Goal: Information Seeking & Learning: Learn about a topic

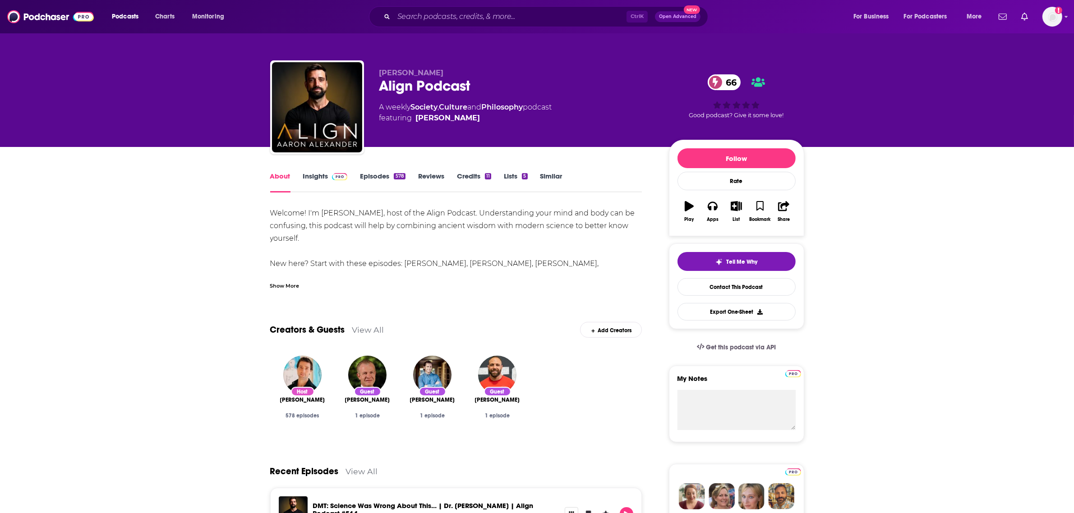
click at [316, 174] on link "Insights" at bounding box center [325, 182] width 45 height 21
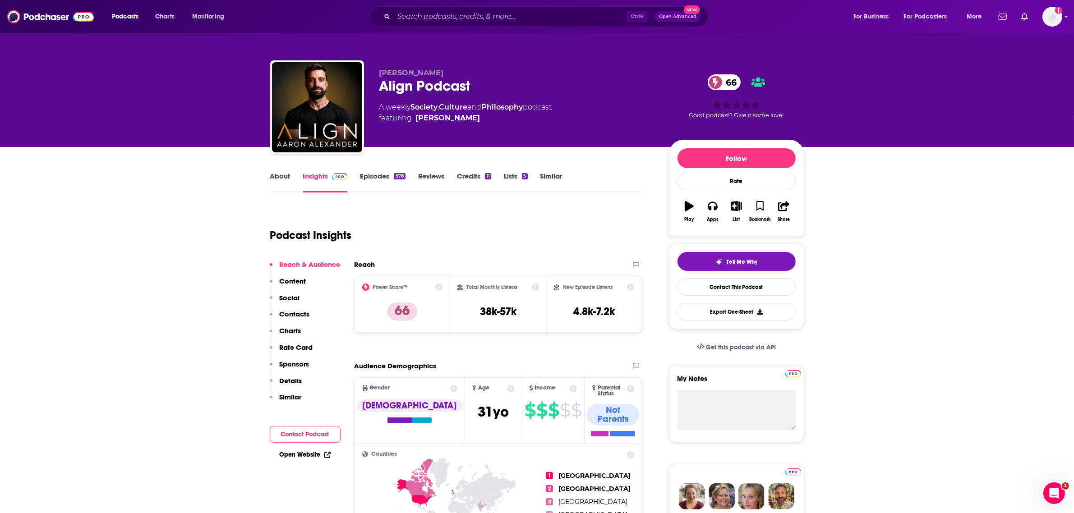
click at [300, 282] on p "Content" at bounding box center [293, 281] width 27 height 9
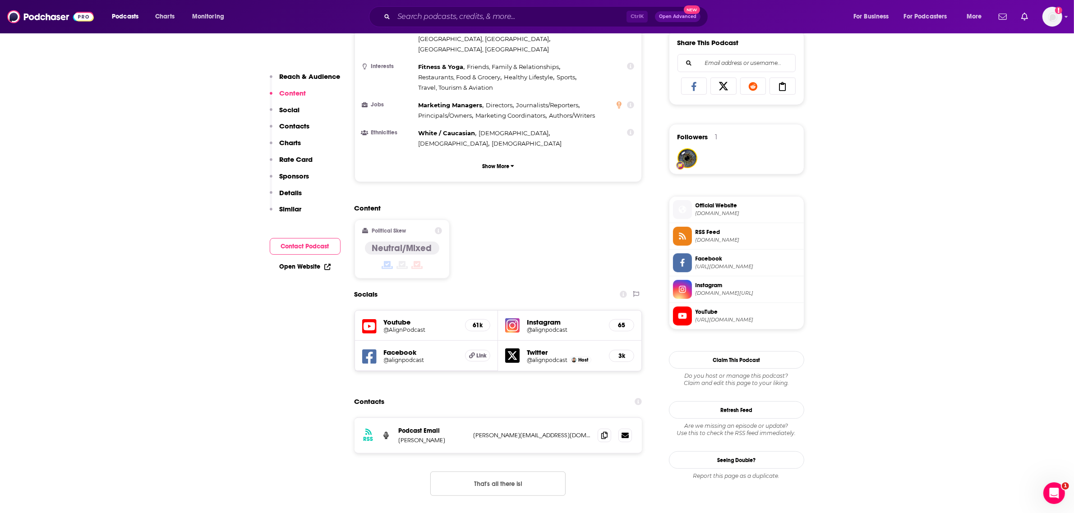
scroll to position [585, 0]
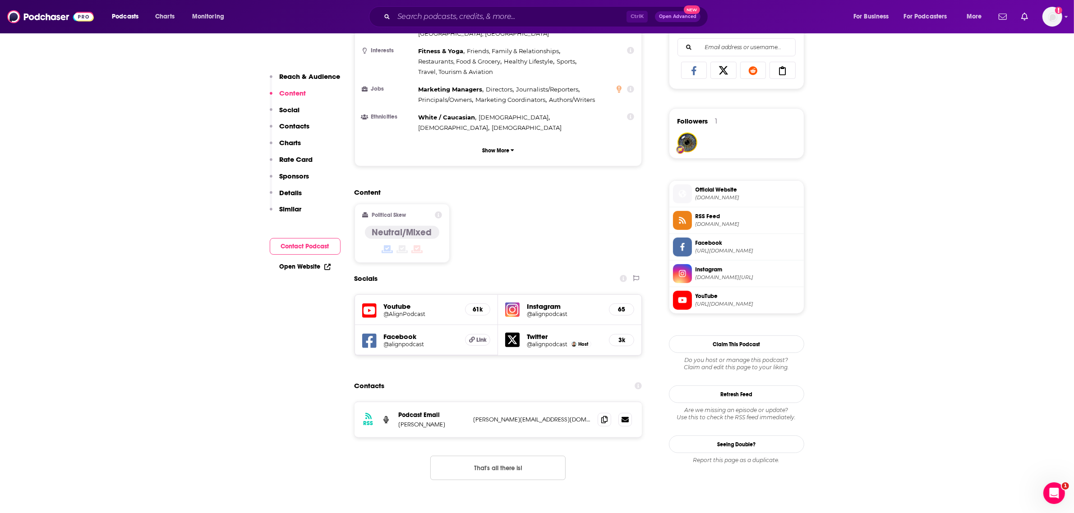
click at [290, 193] on p "Details" at bounding box center [291, 193] width 23 height 9
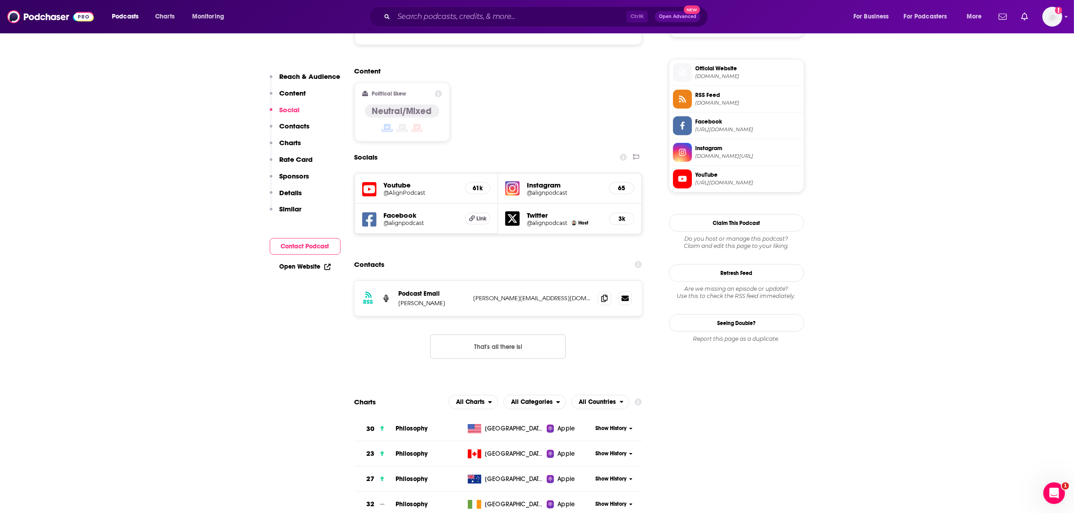
scroll to position [733, 0]
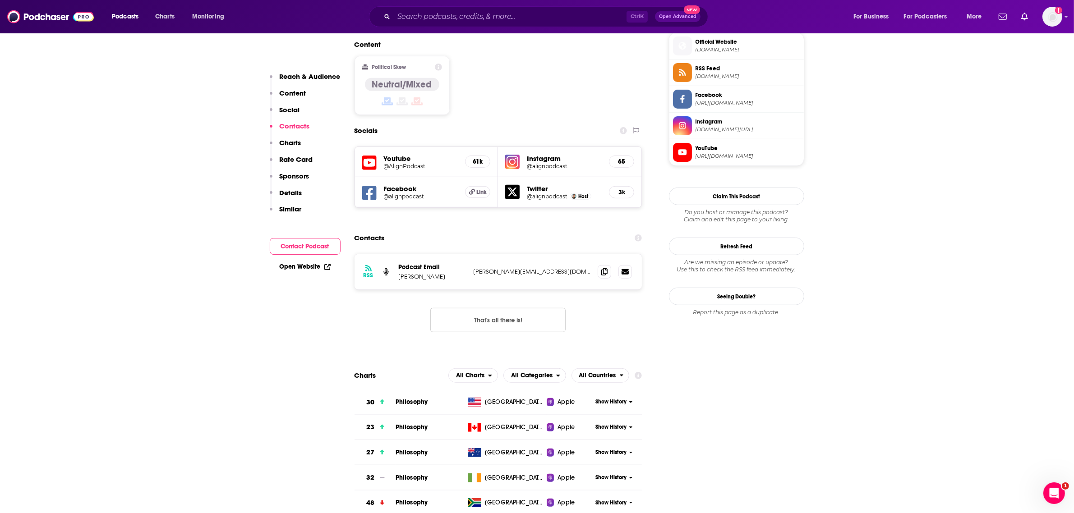
click at [546, 154] on h5 "Instagram" at bounding box center [564, 158] width 75 height 9
click at [540, 154] on h5 "Instagram" at bounding box center [564, 158] width 75 height 9
click at [623, 158] on h5 "65" at bounding box center [622, 162] width 10 height 8
click at [530, 154] on h5 "Instagram" at bounding box center [564, 158] width 75 height 9
click at [530, 147] on div "Instagram @alignpodcast 65" at bounding box center [569, 162] width 143 height 30
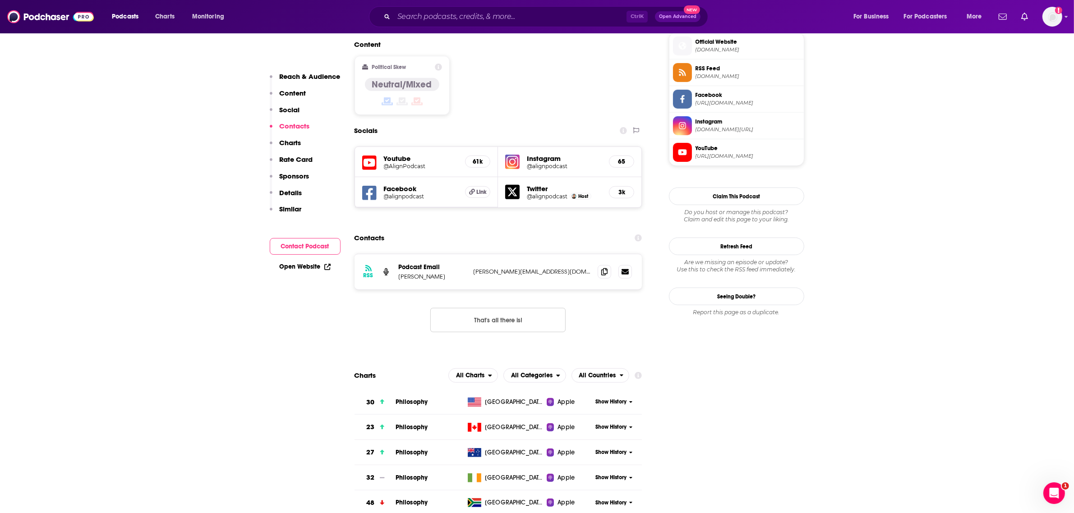
click at [531, 163] on h5 "@alignpodcast" at bounding box center [564, 166] width 75 height 7
click at [411, 163] on h5 "@AlignPodcast" at bounding box center [421, 166] width 74 height 7
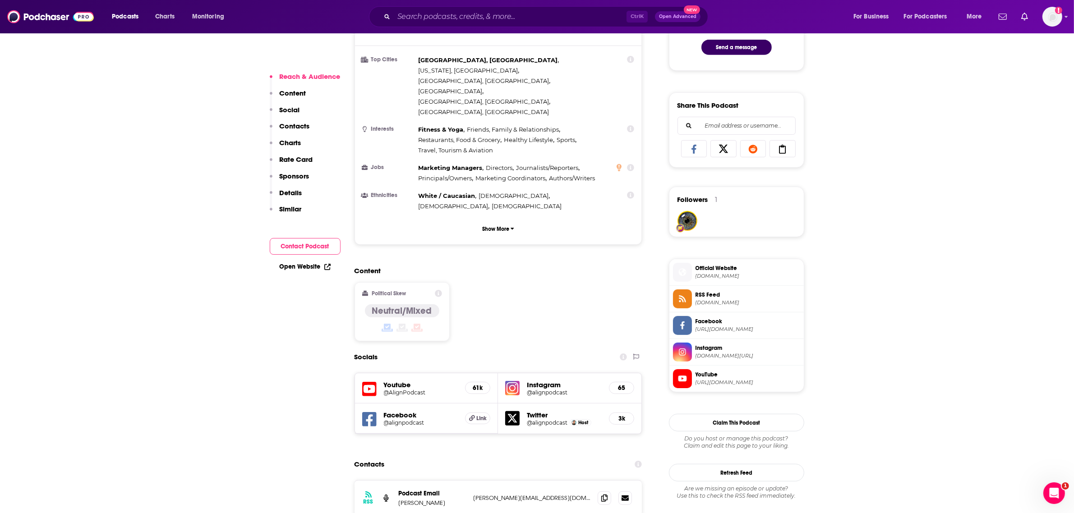
scroll to position [507, 0]
click at [724, 279] on span "[DOMAIN_NAME]" at bounding box center [748, 275] width 105 height 7
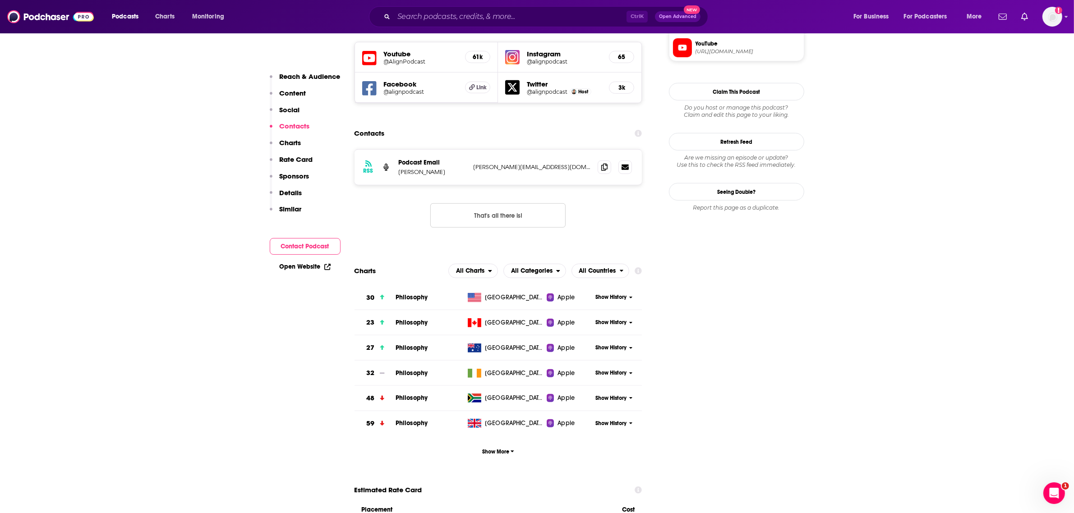
scroll to position [846, 0]
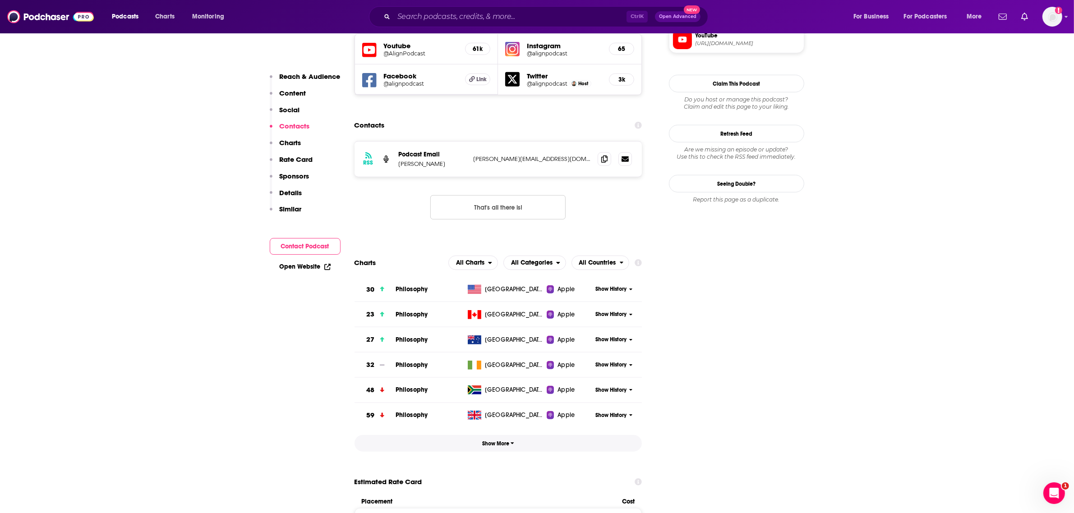
click at [494, 435] on button "Show More" at bounding box center [499, 443] width 288 height 17
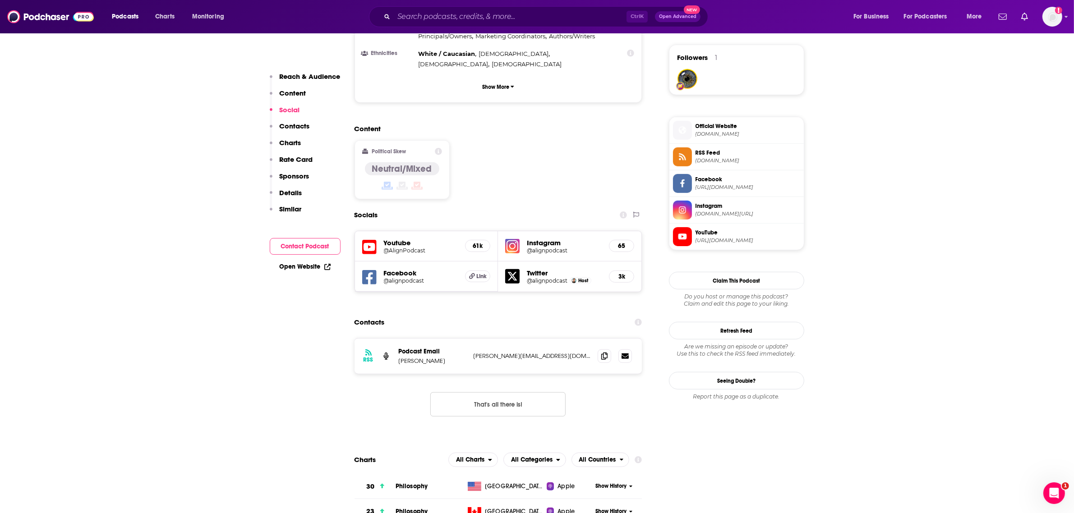
scroll to position [677, 0]
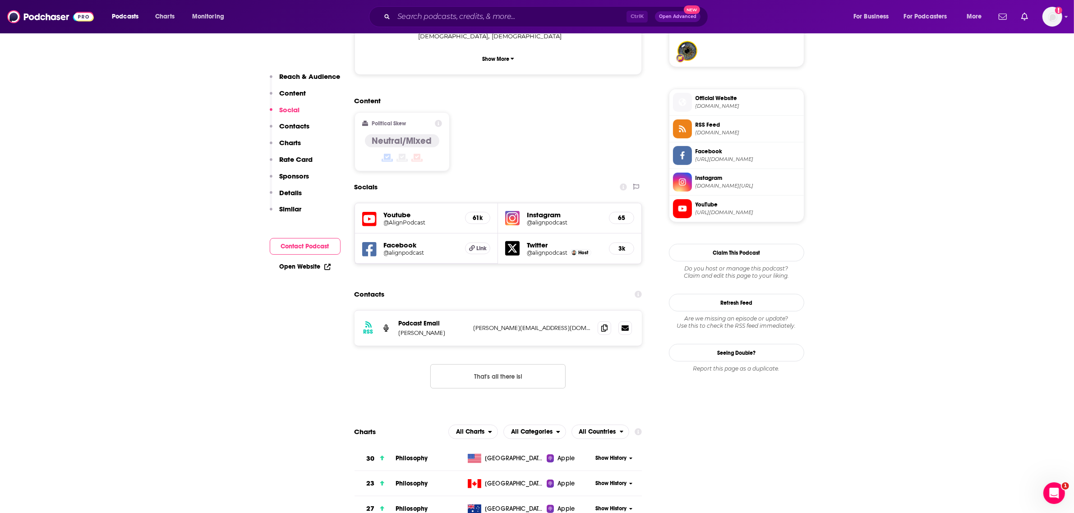
click at [629, 458] on icon at bounding box center [630, 459] width 3 height 2
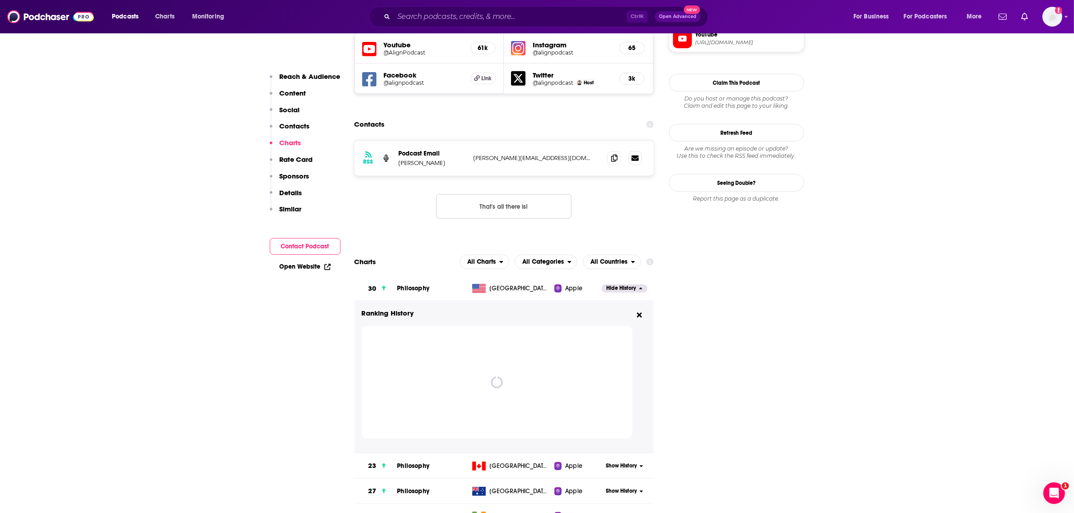
scroll to position [846, 0]
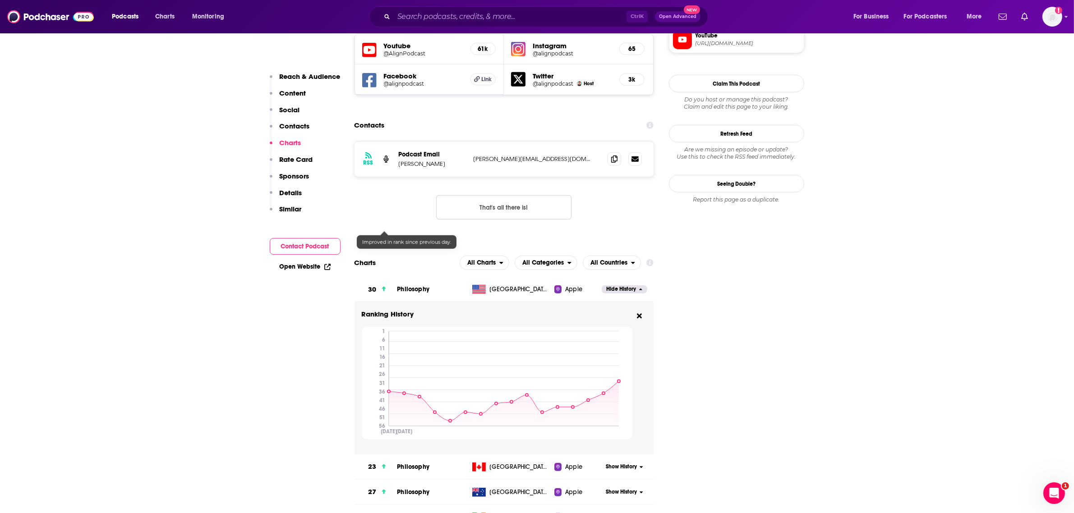
click at [383, 286] on icon at bounding box center [384, 288] width 5 height 5
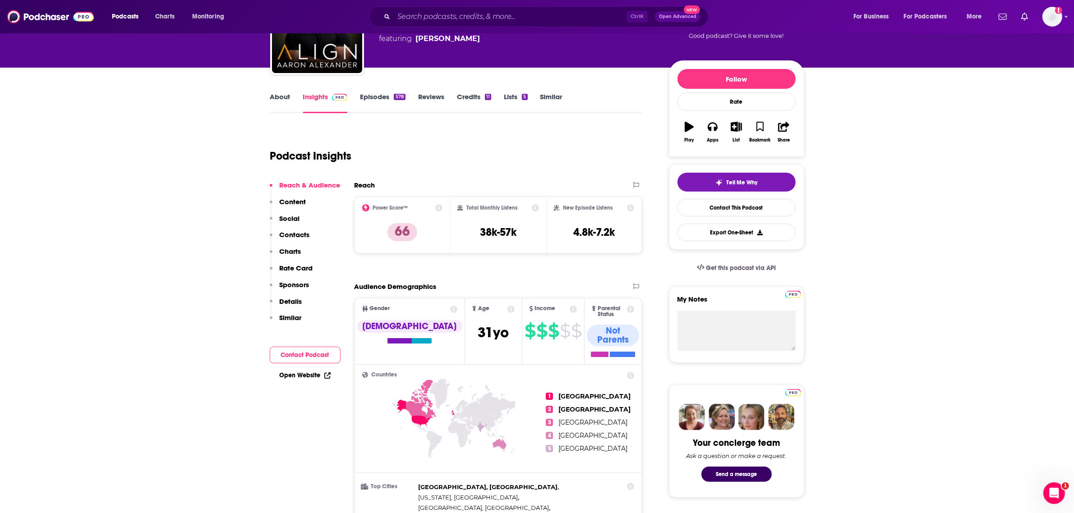
scroll to position [56, 0]
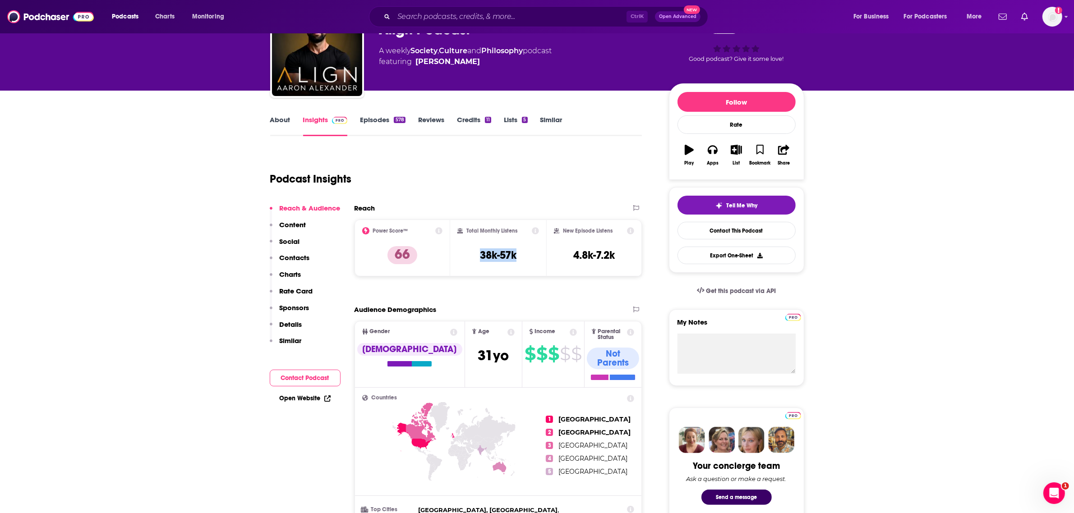
drag, startPoint x: 477, startPoint y: 256, endPoint x: 520, endPoint y: 256, distance: 43.3
click at [520, 256] on div "Total Monthly Listens 38k-57k" at bounding box center [498, 248] width 82 height 42
copy h3 "38k-57k"
